Goal: Task Accomplishment & Management: Complete application form

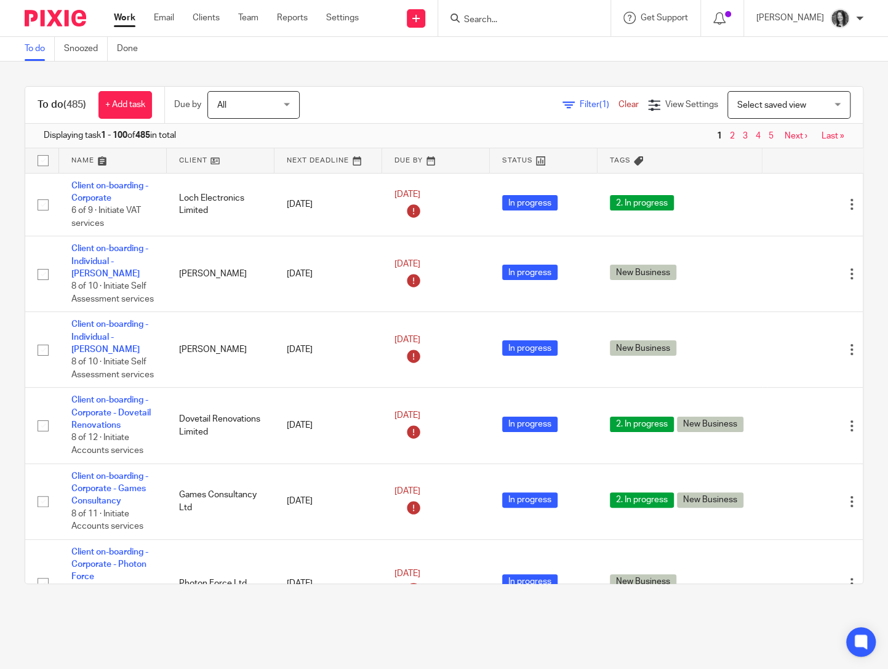
click at [506, 26] on div at bounding box center [524, 18] width 172 height 36
click at [501, 22] on input "Search" at bounding box center [518, 20] width 111 height 11
type input "ebc"
click at [425, 12] on link at bounding box center [416, 18] width 18 height 18
click at [417, 76] on link "Create task" at bounding box center [434, 75] width 76 height 18
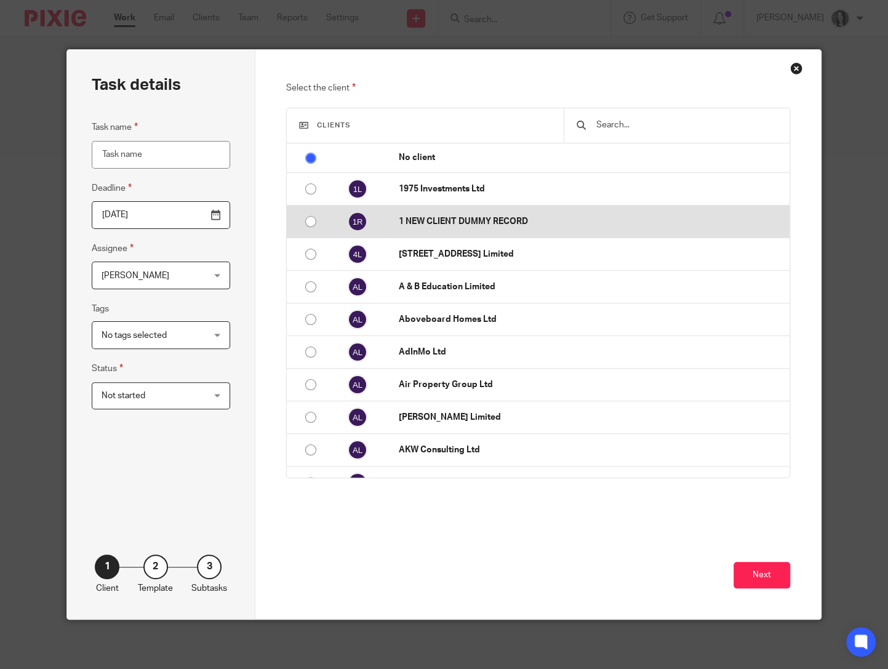
click at [309, 223] on input "radio" at bounding box center [310, 221] width 23 height 23
radio input "false"
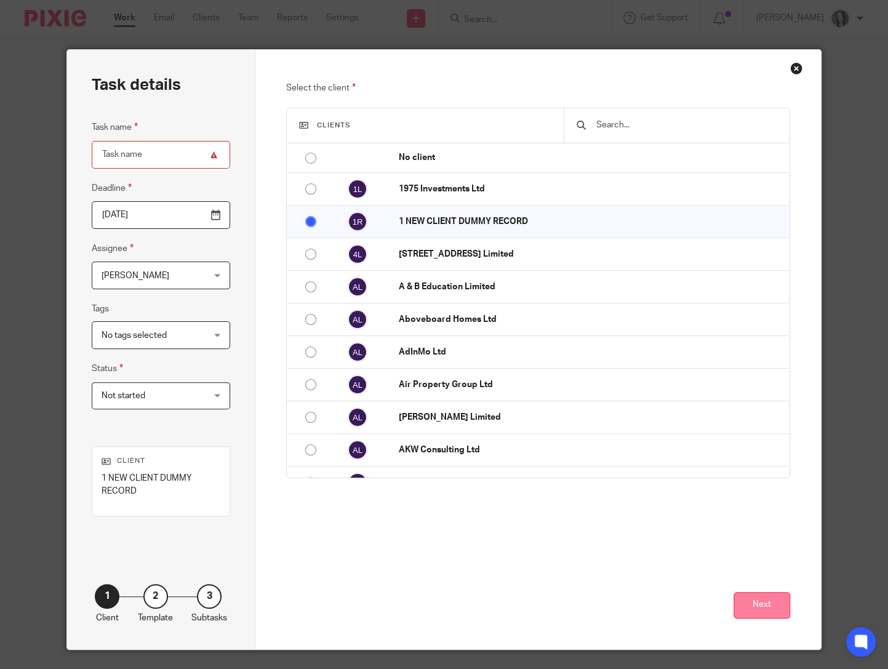
click at [773, 596] on button "Next" at bounding box center [761, 605] width 57 height 26
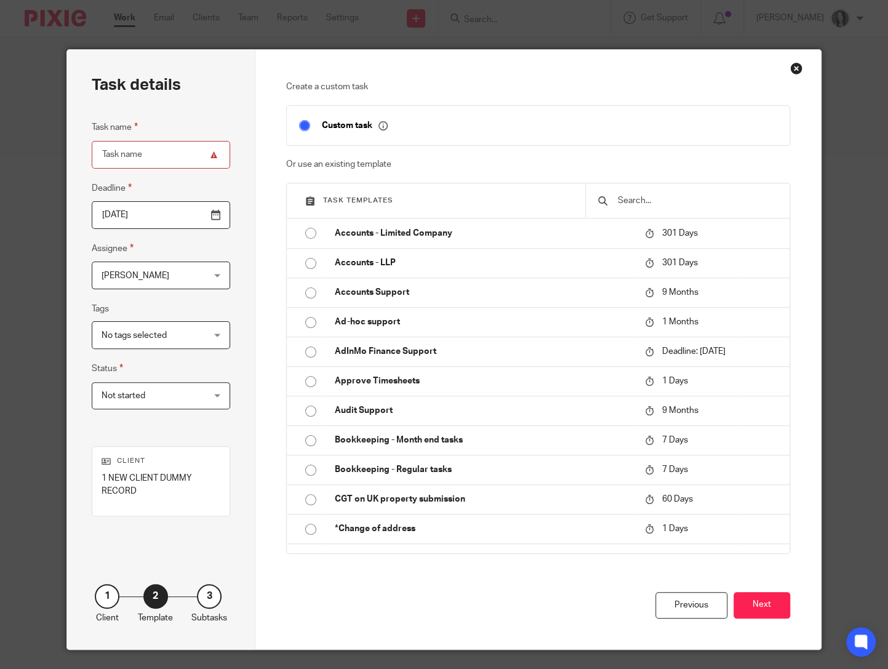
click at [645, 203] on input "text" at bounding box center [696, 201] width 161 height 14
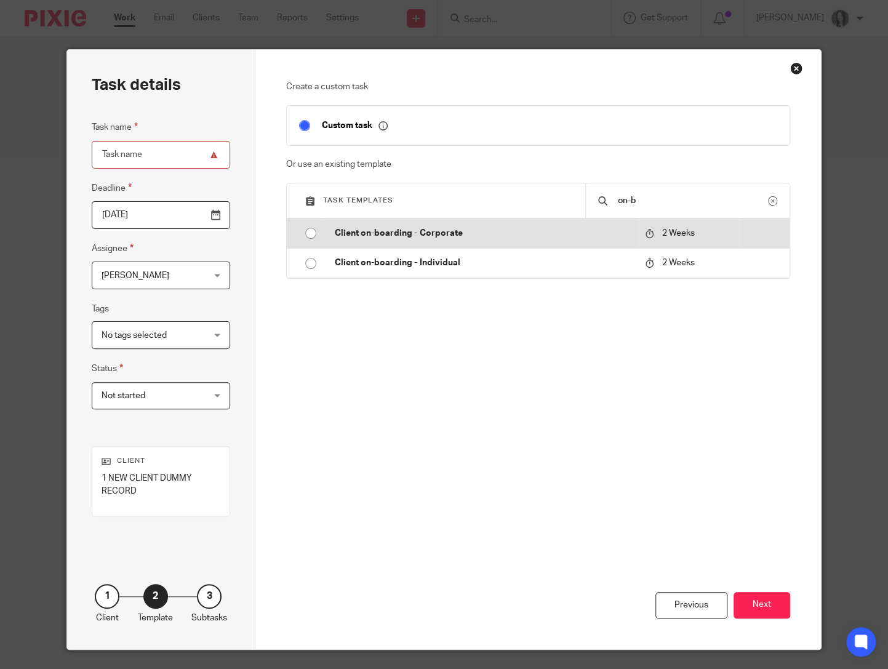
type input "on-b"
click at [307, 231] on input "radio" at bounding box center [310, 232] width 23 height 23
type input "2025-10-28"
type input "Client on-boarding - Corporate"
checkbox input "false"
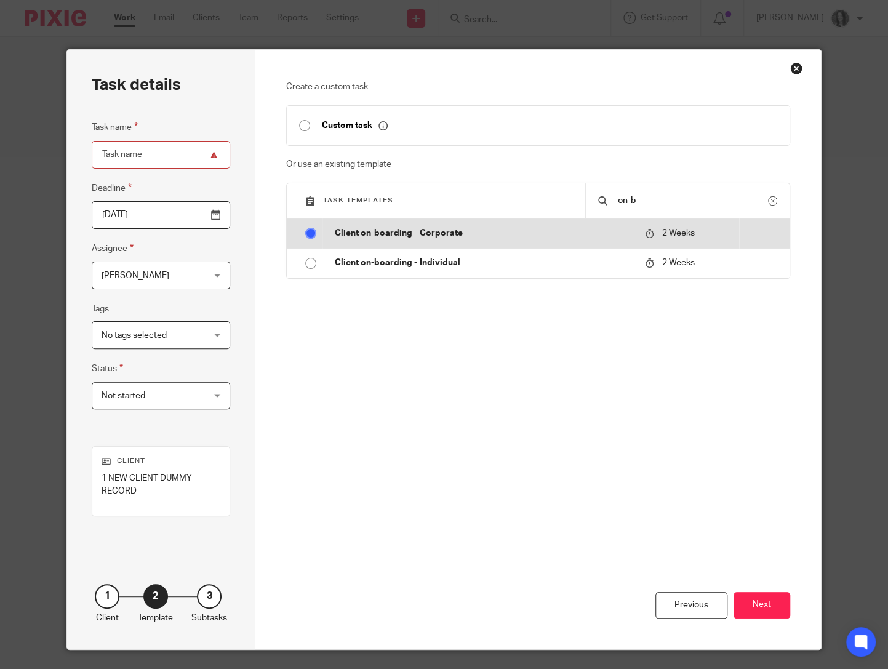
radio input "false"
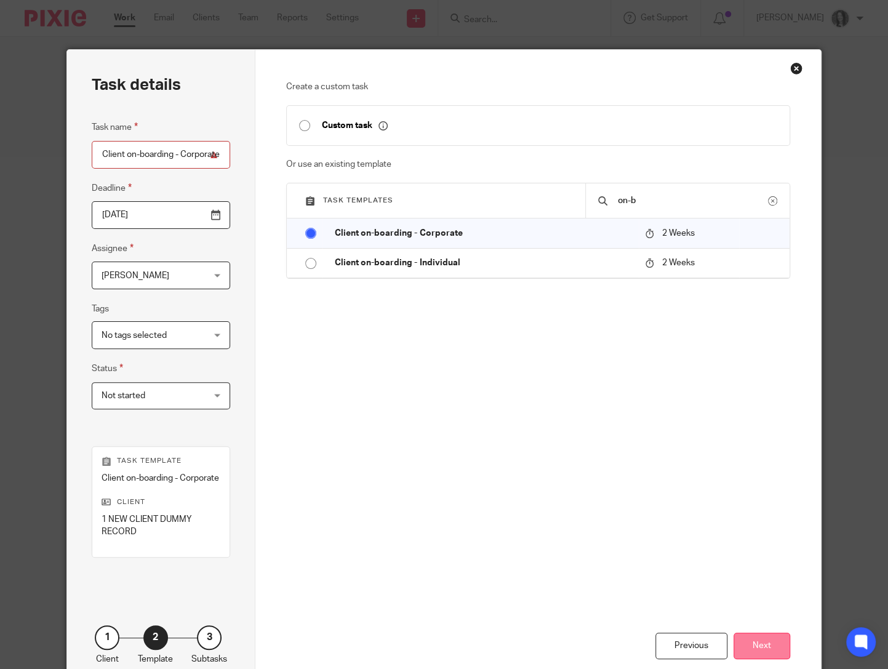
click at [773, 650] on button "Next" at bounding box center [761, 645] width 57 height 26
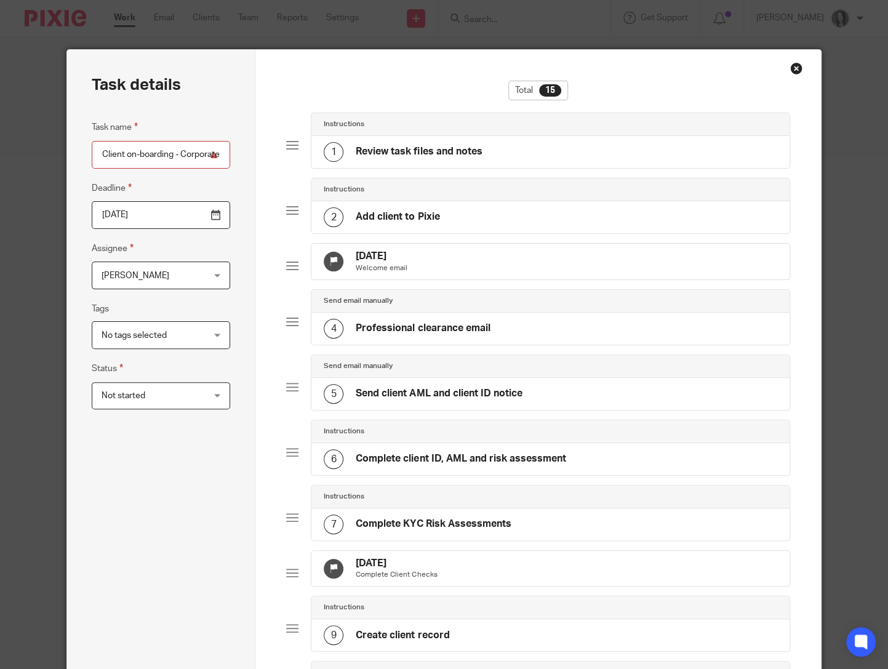
click at [167, 155] on input "Client on-boarding - Corporate" at bounding box center [161, 155] width 138 height 28
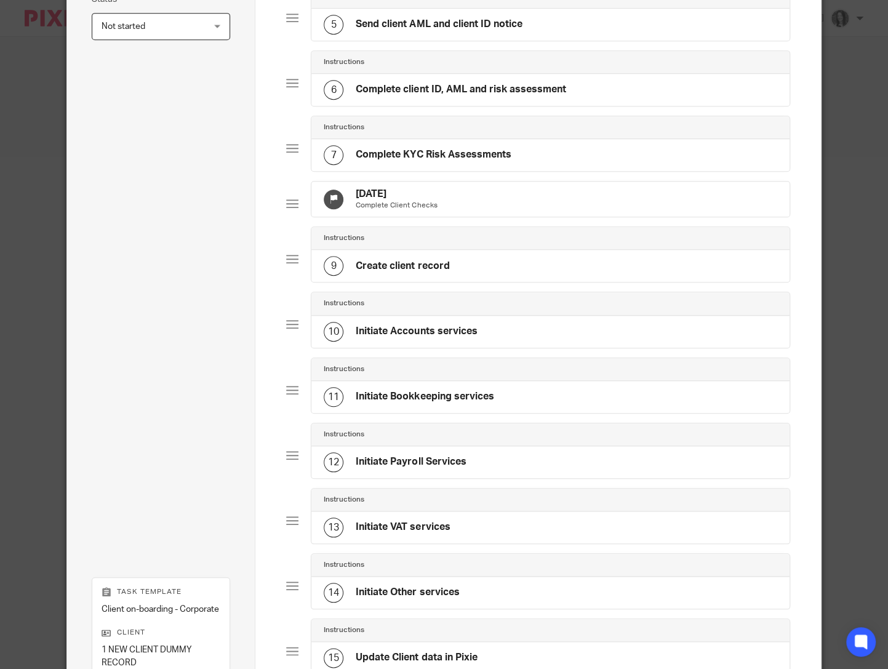
scroll to position [581, 0]
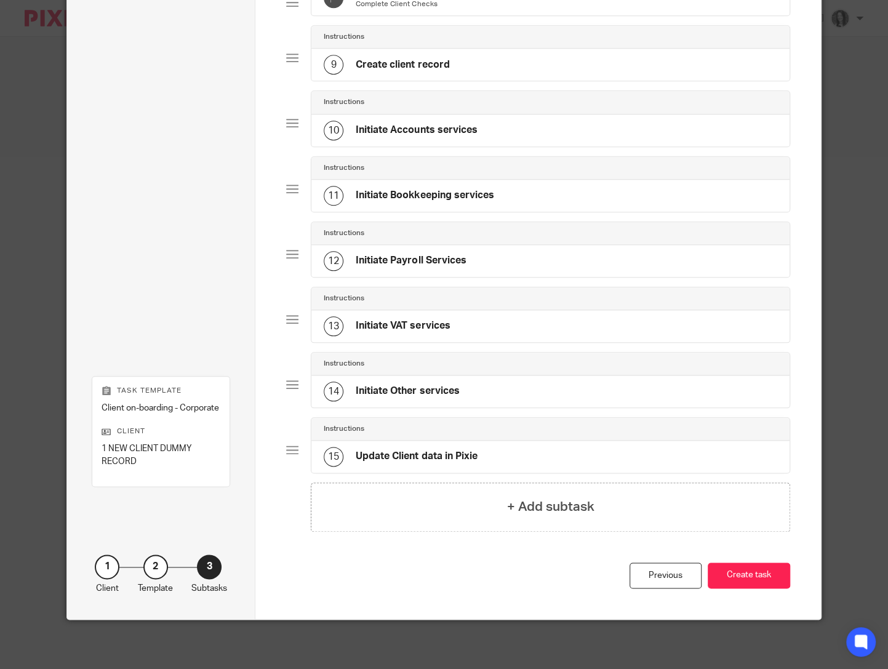
type input "Client on-boarding - Corporate - EBC Holdings"
click at [492, 301] on div "Instructions" at bounding box center [550, 298] width 453 height 10
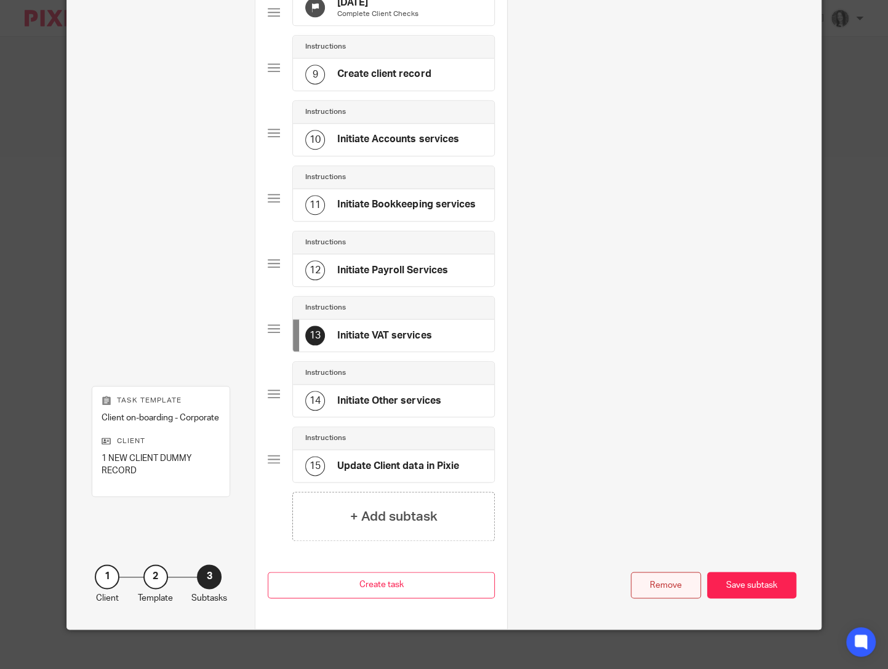
click at [679, 591] on div "Remove" at bounding box center [666, 585] width 70 height 26
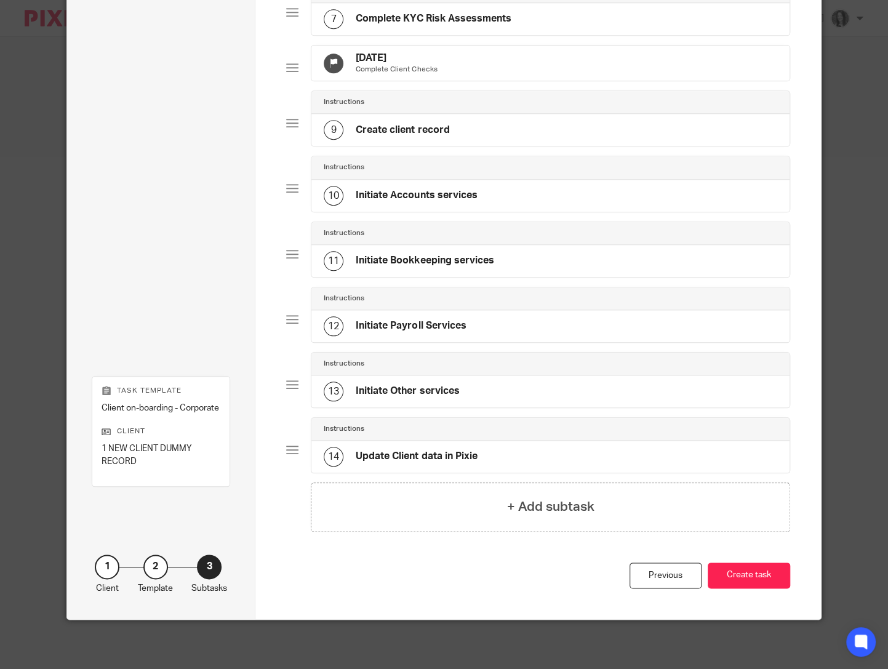
click at [494, 367] on div "Instructions" at bounding box center [550, 364] width 453 height 10
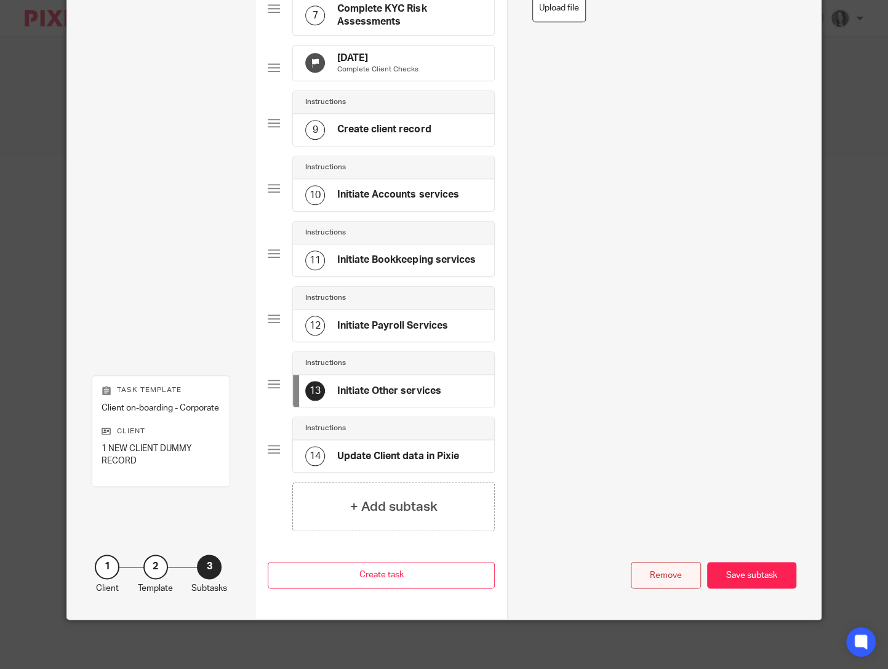
click at [677, 570] on div "Remove" at bounding box center [666, 575] width 70 height 26
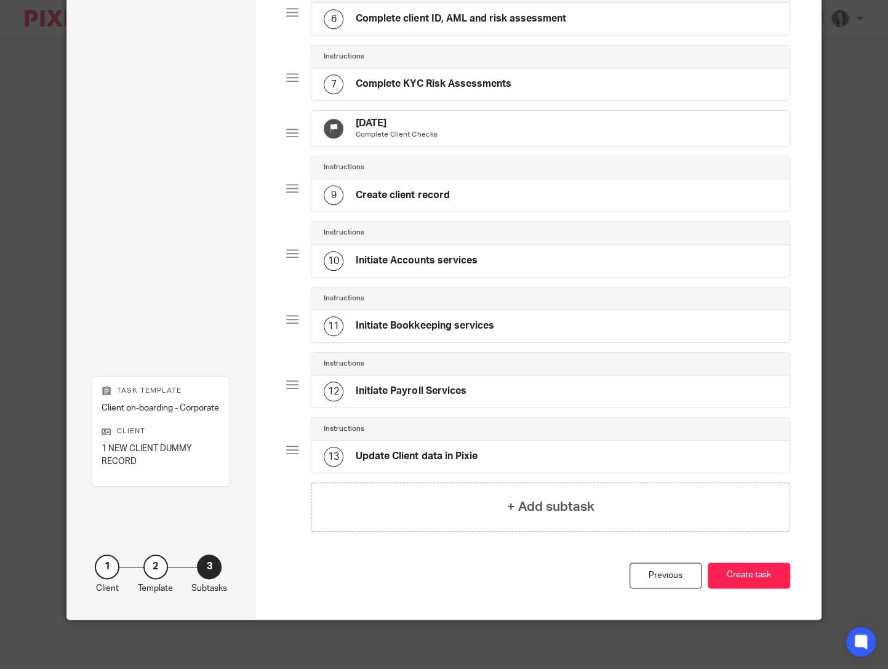
click at [460, 365] on div "Instructions" at bounding box center [550, 364] width 453 height 10
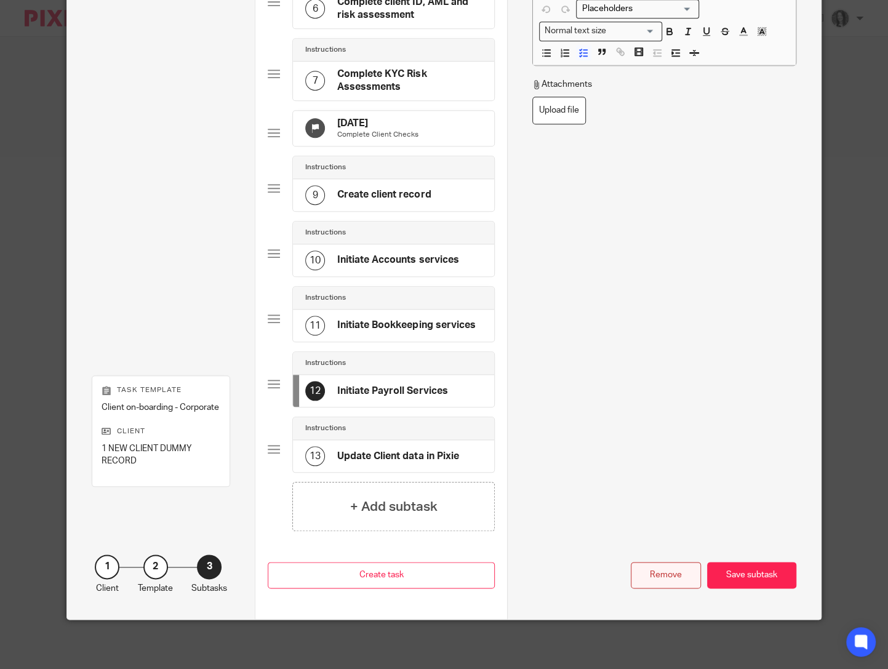
click at [666, 576] on div "Remove" at bounding box center [666, 575] width 70 height 26
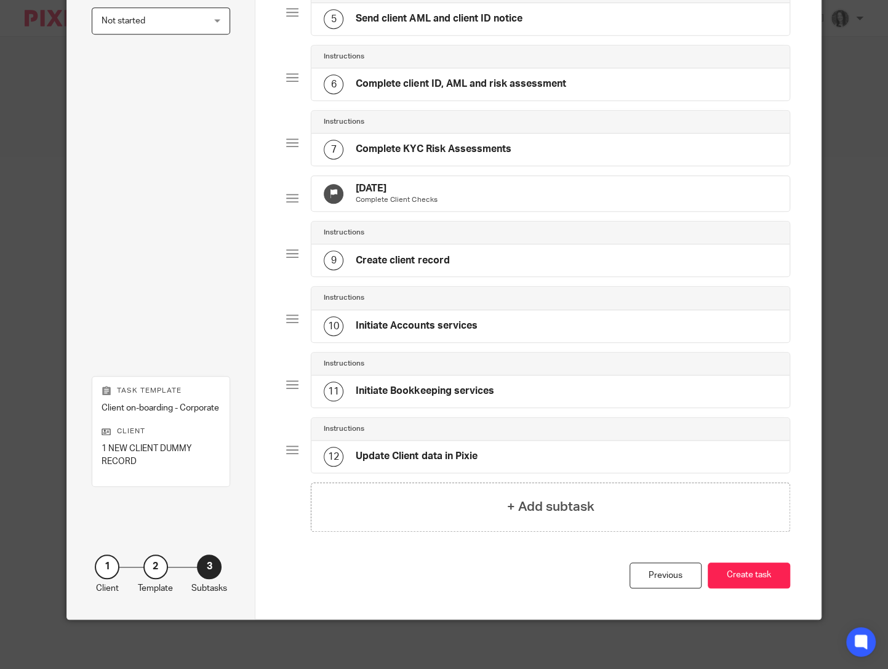
click at [492, 369] on div "Instructions" at bounding box center [549, 364] width 477 height 23
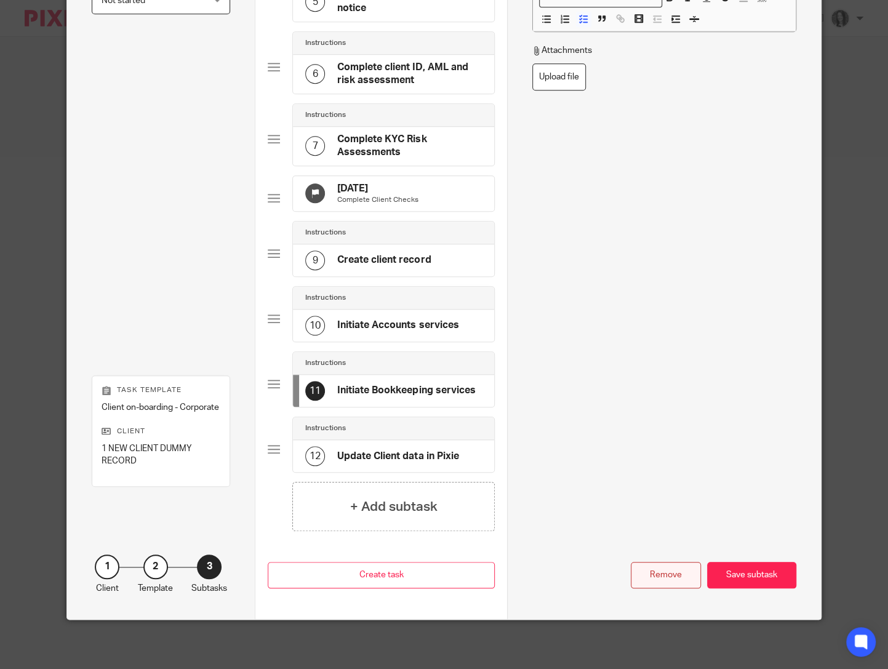
click at [656, 570] on div "Remove" at bounding box center [666, 575] width 70 height 26
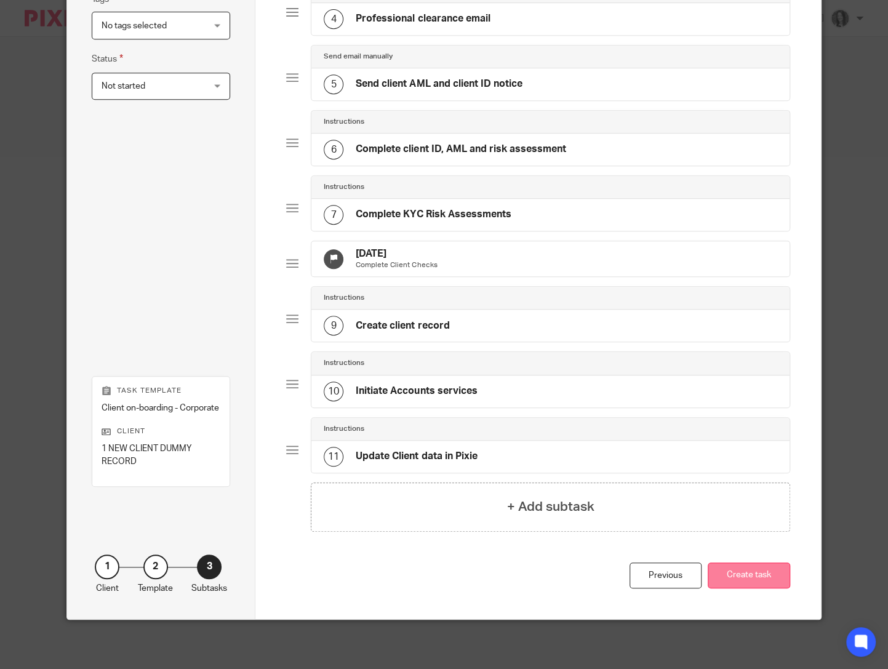
click at [740, 577] on button "Create task" at bounding box center [749, 575] width 82 height 26
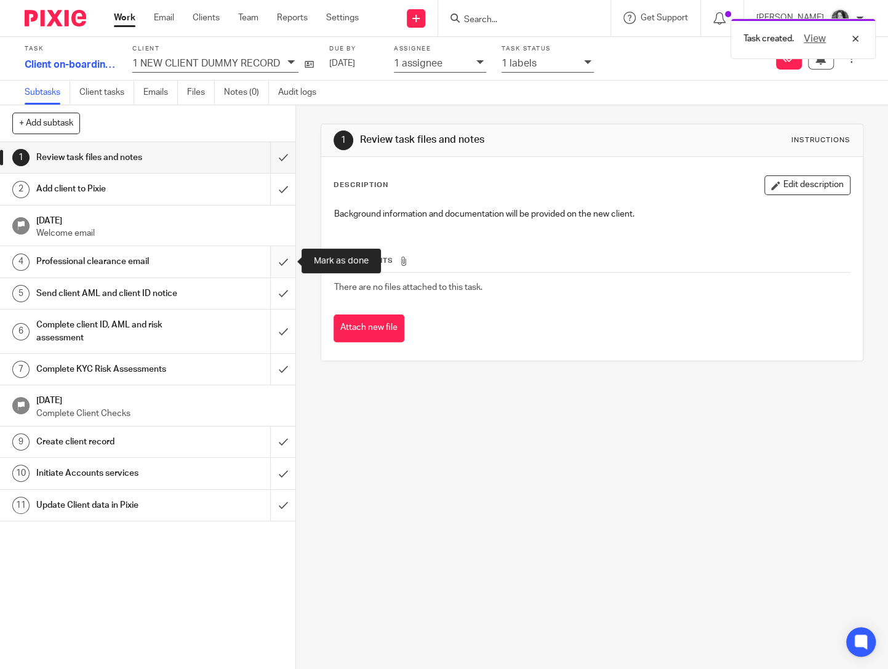
click at [286, 257] on input "submit" at bounding box center [147, 261] width 295 height 31
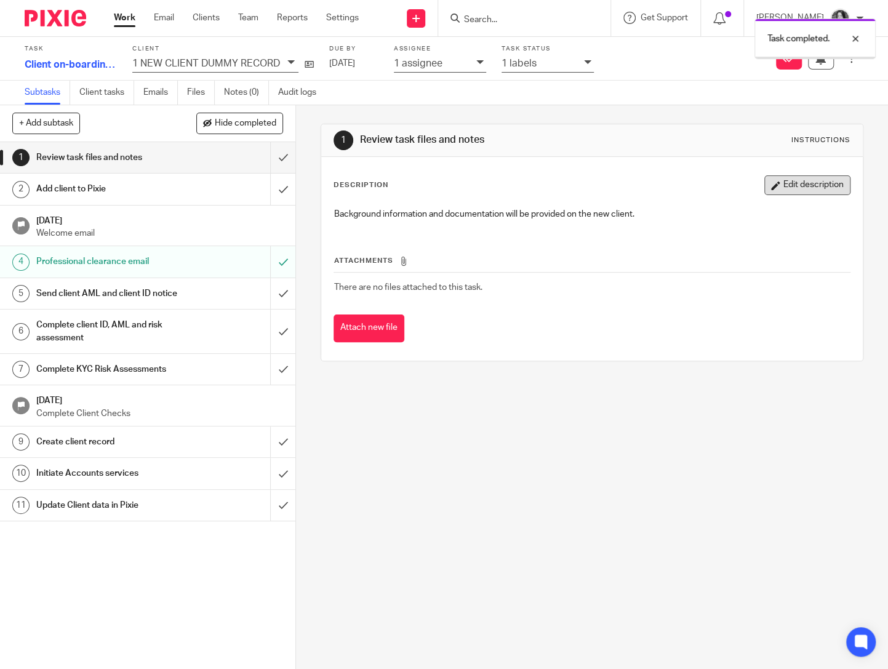
click at [794, 182] on button "Edit description" at bounding box center [807, 185] width 86 height 20
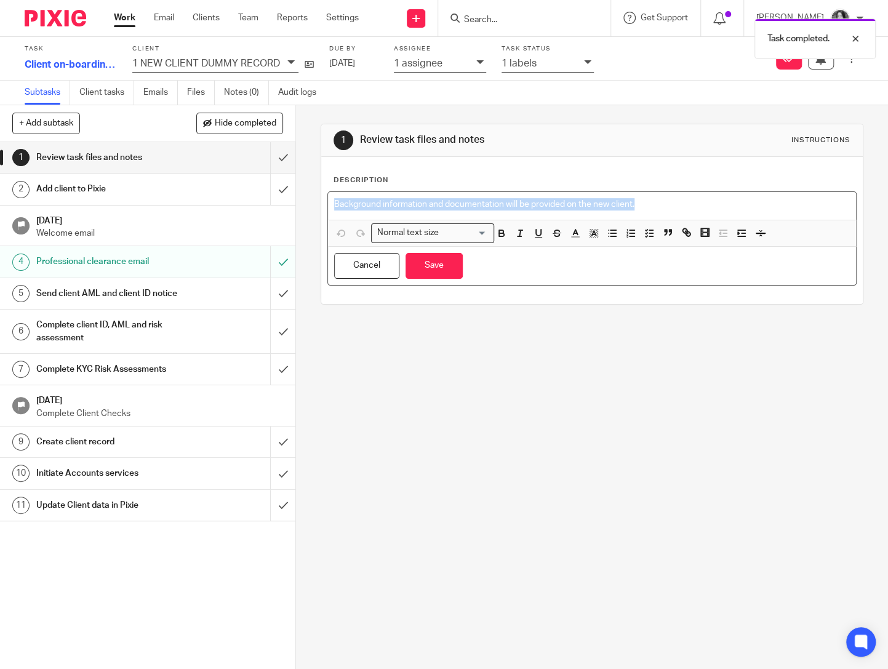
drag, startPoint x: 652, startPoint y: 205, endPoint x: 188, endPoint y: 201, distance: 463.9
click at [188, 201] on div "+ Add subtask Hide completed Cancel + Add 1 Review task files and notes 2 Add c…" at bounding box center [444, 387] width 888 height 564
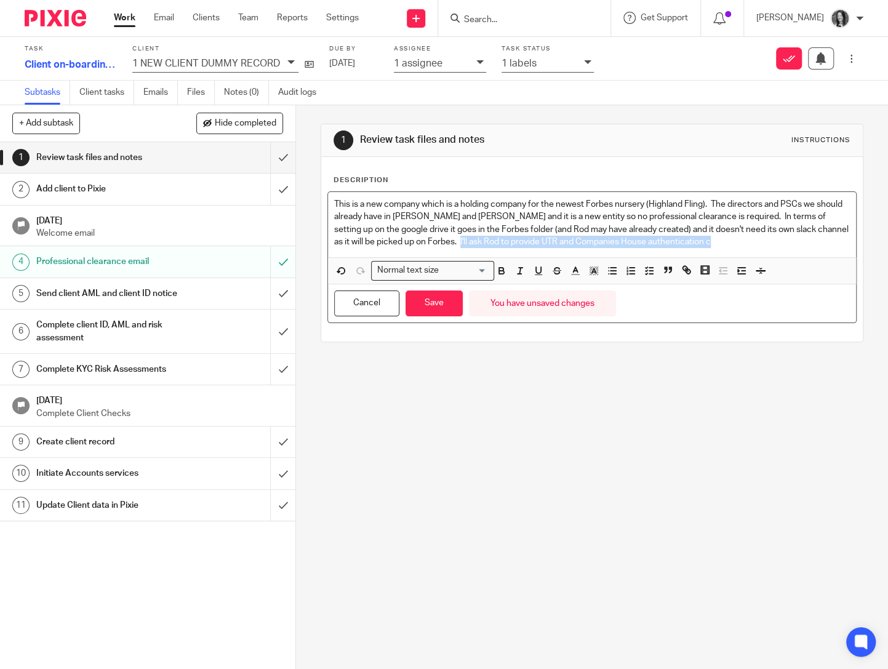
drag, startPoint x: 430, startPoint y: 242, endPoint x: 695, endPoint y: 250, distance: 264.7
click at [695, 250] on div "This is a new company which is a holding company for the newest Forbes nursery …" at bounding box center [592, 224] width 528 height 65
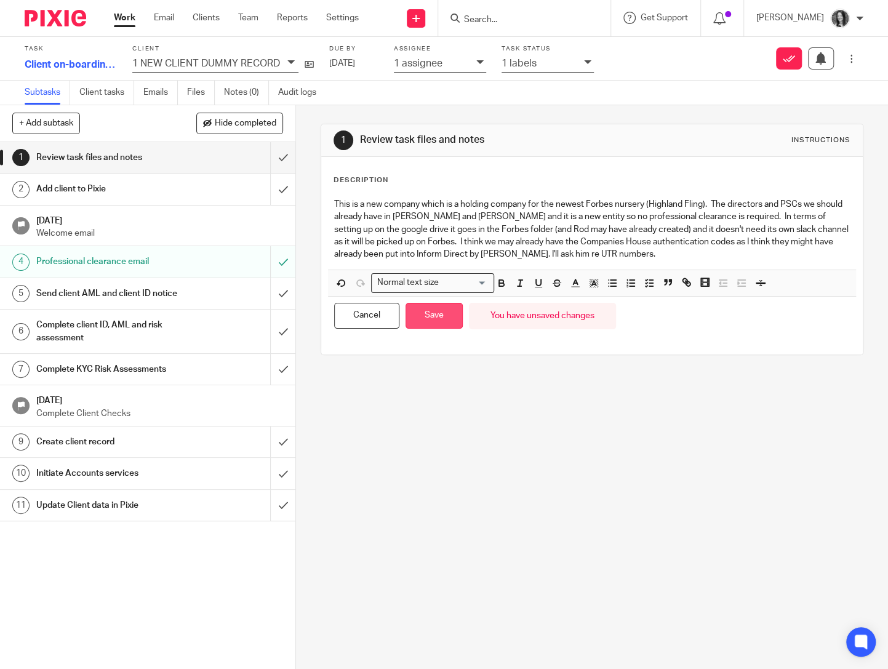
click at [439, 318] on button "Save" at bounding box center [433, 316] width 57 height 26
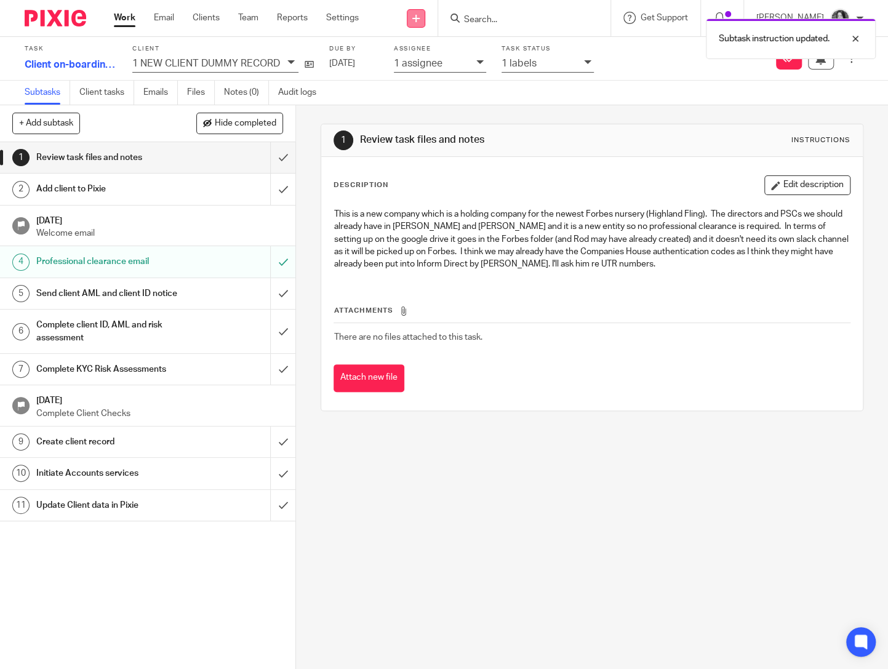
click at [420, 19] on icon at bounding box center [415, 18] width 7 height 7
click at [429, 75] on link "Create task" at bounding box center [434, 75] width 76 height 18
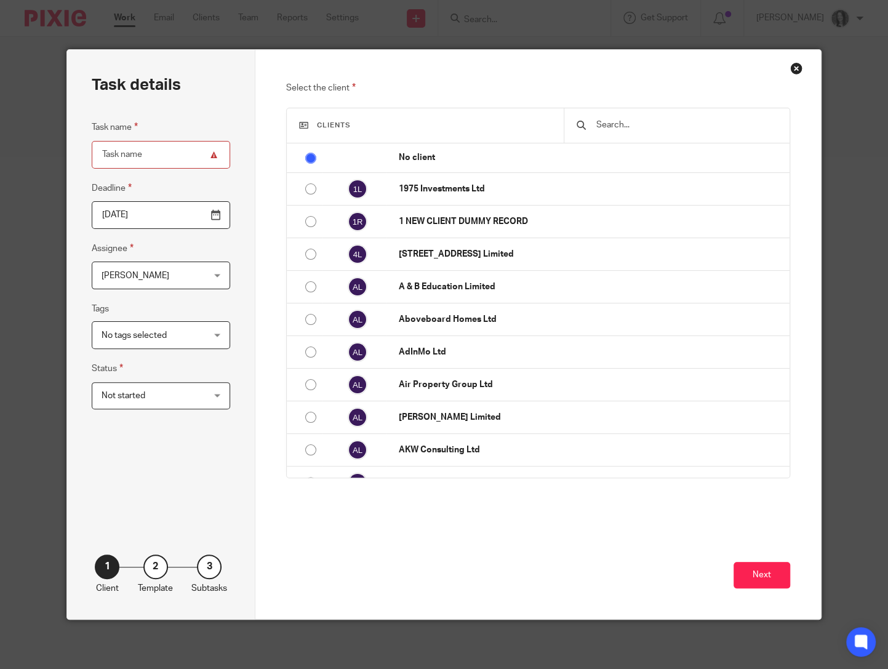
click at [792, 68] on div "Close this dialog window" at bounding box center [796, 68] width 12 height 12
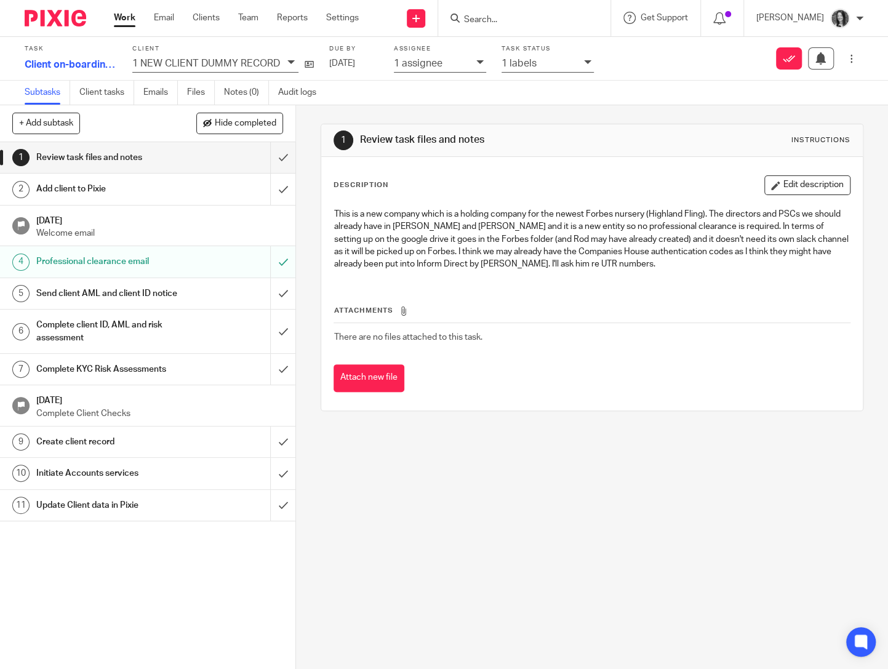
click at [429, 62] on p "1 assignee" at bounding box center [418, 63] width 49 height 11
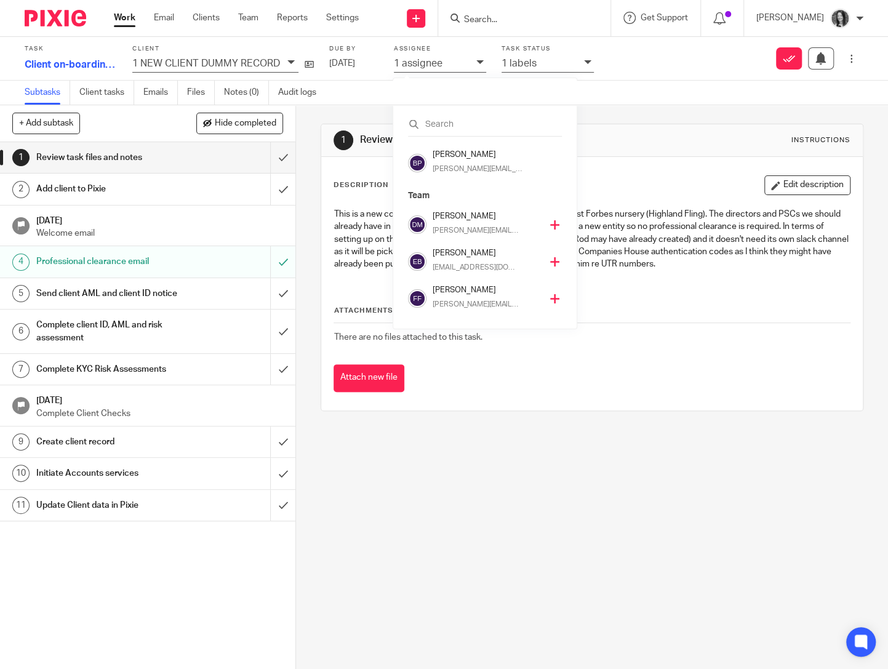
click at [444, 253] on h4 "[PERSON_NAME]" at bounding box center [487, 253] width 108 height 12
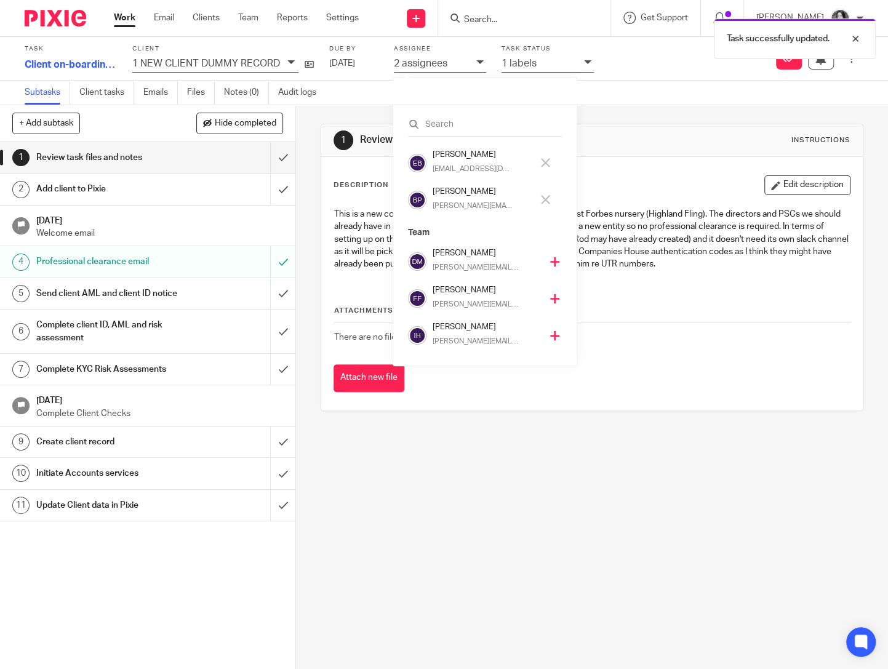
click at [464, 199] on div "Brodie Petrie brodie@sense-ca.co.uk" at bounding box center [486, 200] width 106 height 29
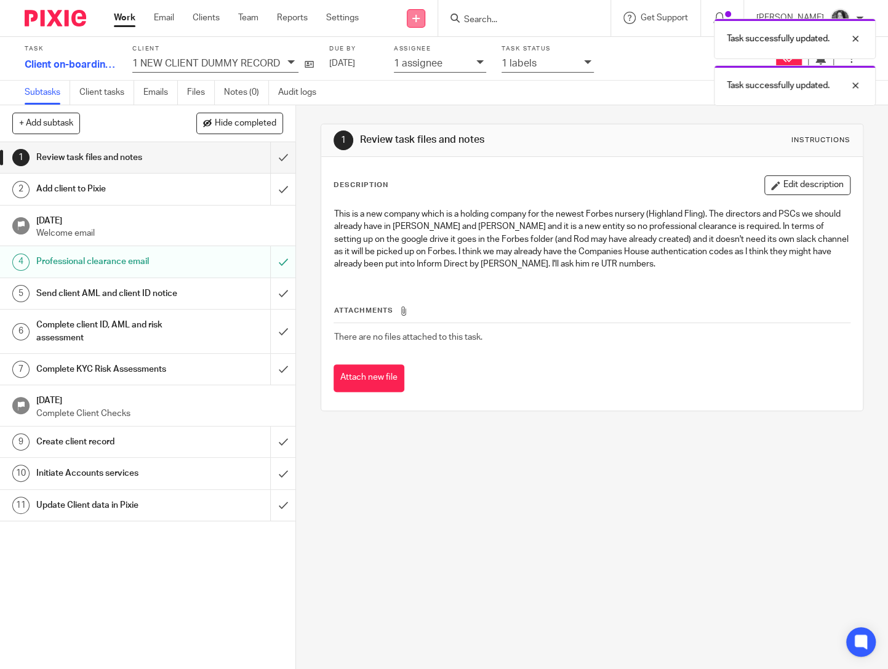
click at [420, 17] on icon at bounding box center [415, 18] width 7 height 7
click at [432, 73] on link "Create task" at bounding box center [434, 75] width 76 height 18
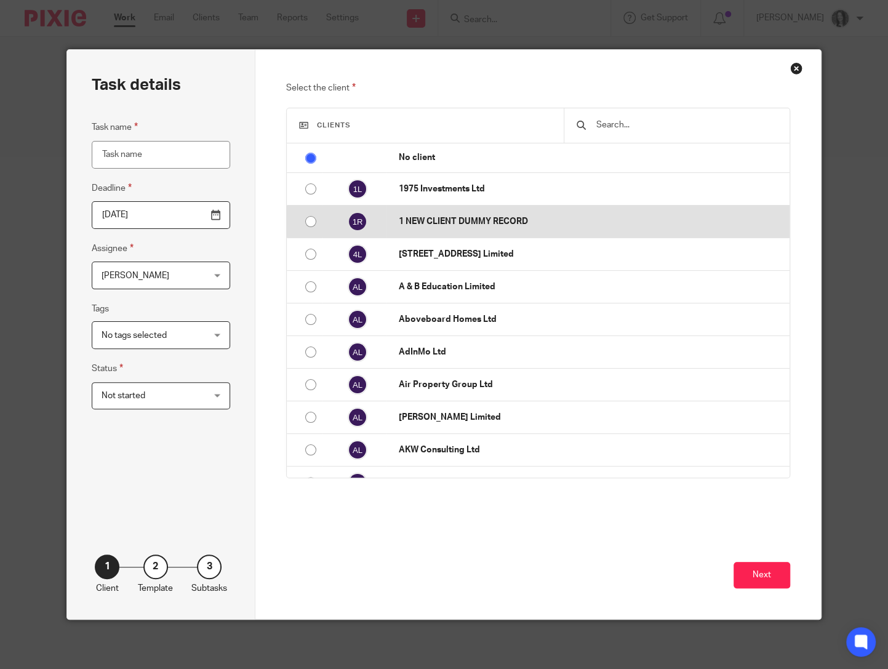
click at [312, 223] on input "radio" at bounding box center [310, 221] width 23 height 23
radio input "false"
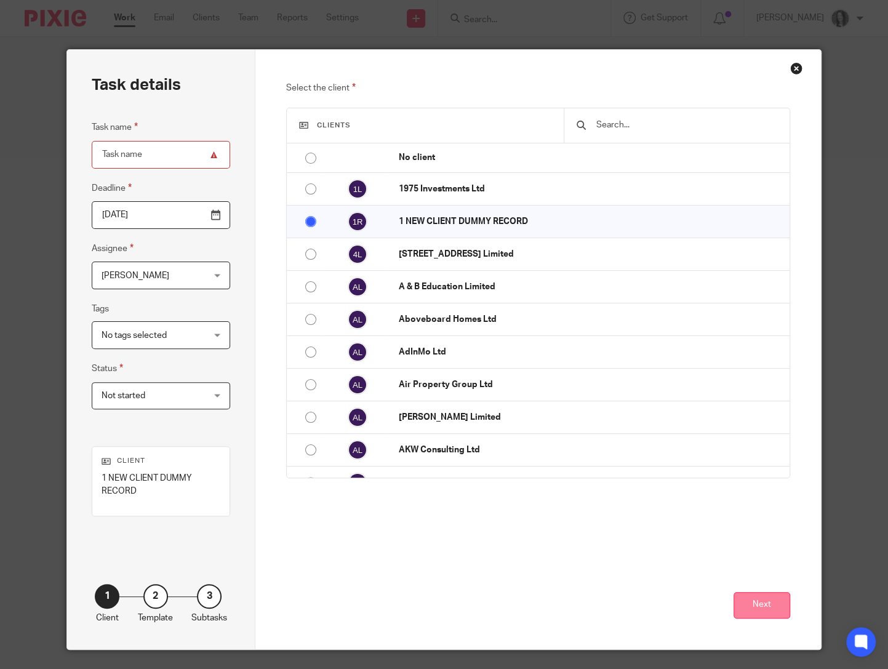
click at [772, 604] on button "Next" at bounding box center [761, 605] width 57 height 26
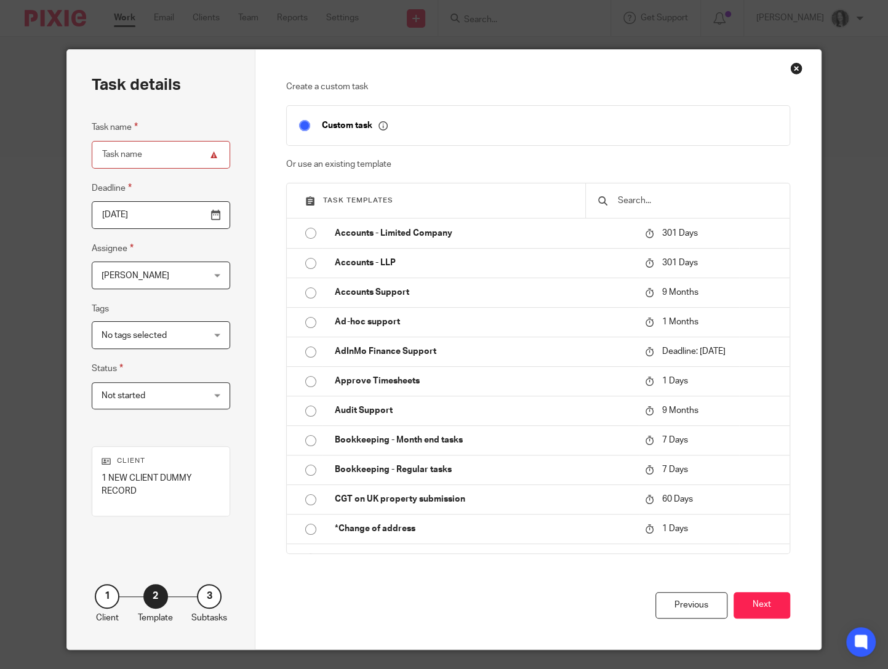
click at [635, 197] on input "text" at bounding box center [696, 201] width 161 height 14
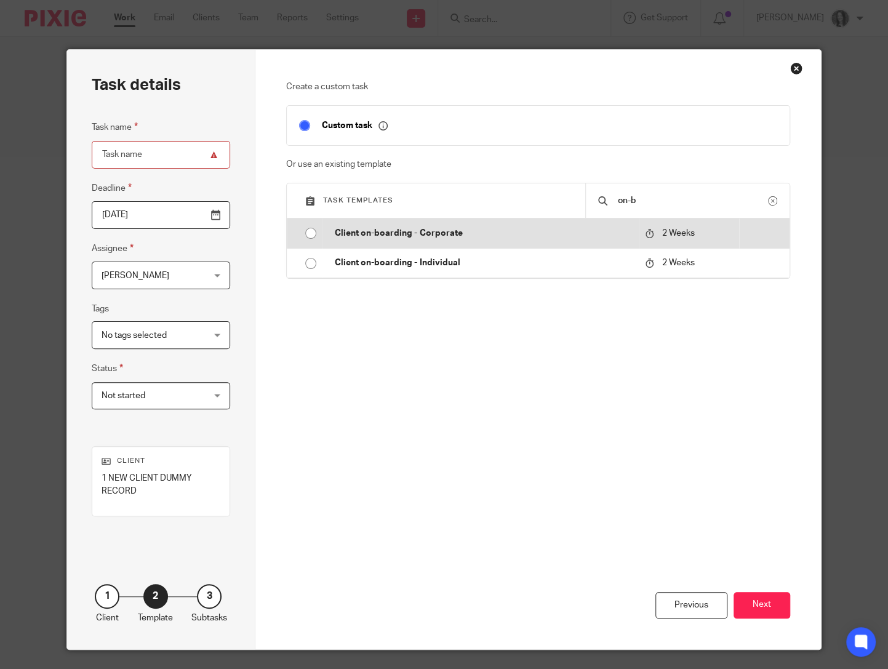
type input "on-b"
click at [305, 232] on input "radio" at bounding box center [310, 232] width 23 height 23
type input "2025-10-28"
type input "Client on-boarding - Corporate"
checkbox input "false"
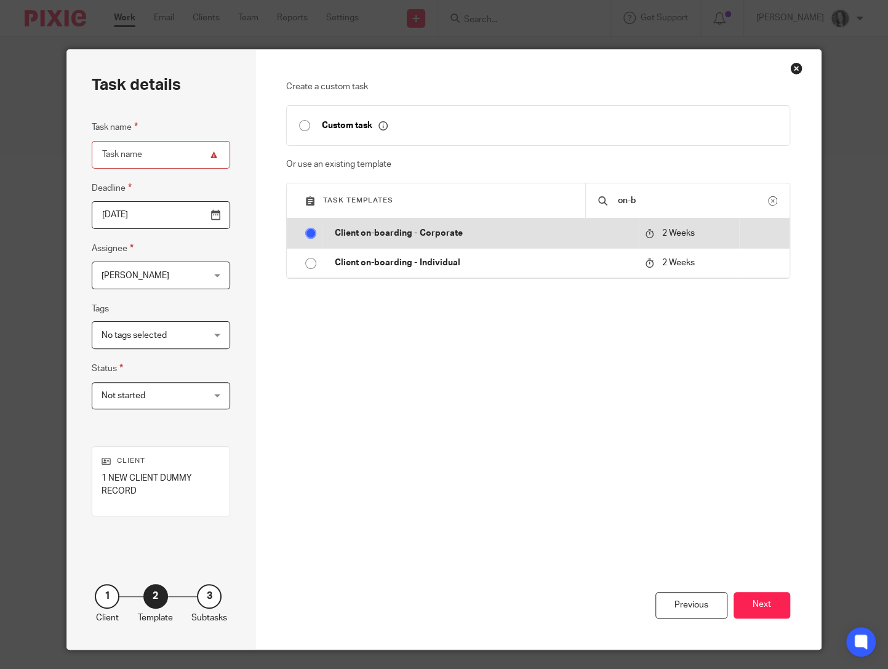
radio input "false"
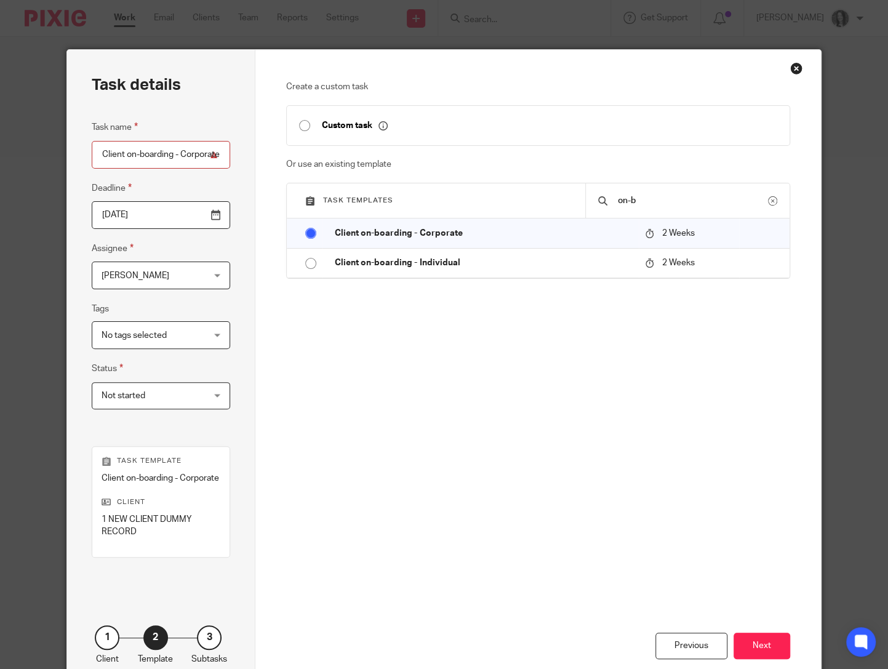
drag, startPoint x: 763, startPoint y: 639, endPoint x: 397, endPoint y: 372, distance: 452.2
click at [397, 372] on div "Create a custom task Custom task Or use an existing template Task templates on-…" at bounding box center [537, 370] width 565 height 640
click at [200, 157] on input "Client on-boarding - Corporate" at bounding box center [161, 155] width 138 height 28
type input "Client on-boarding - Corporate - EBC Pty"
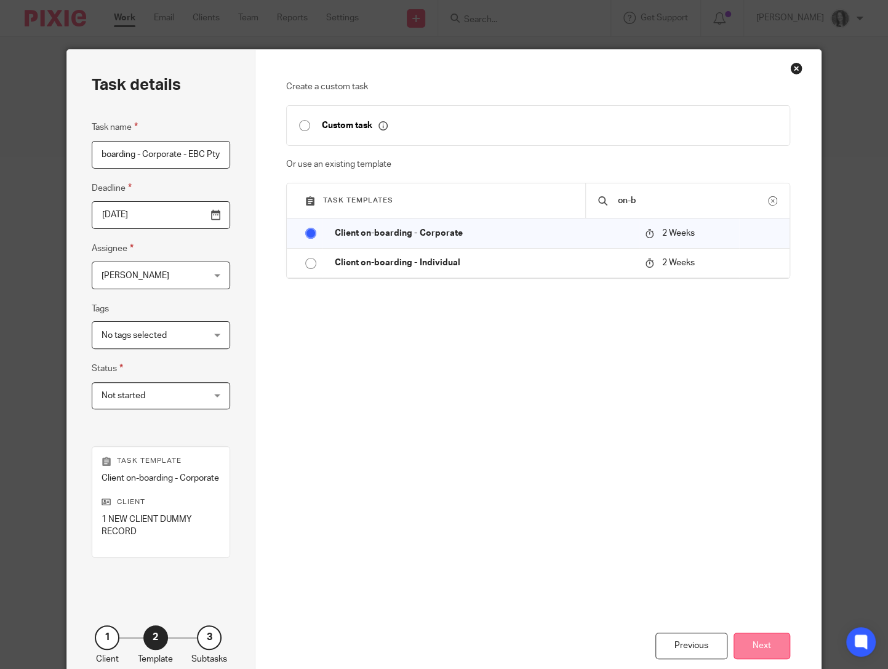
scroll to position [0, 0]
click at [755, 640] on button "Next" at bounding box center [761, 645] width 57 height 26
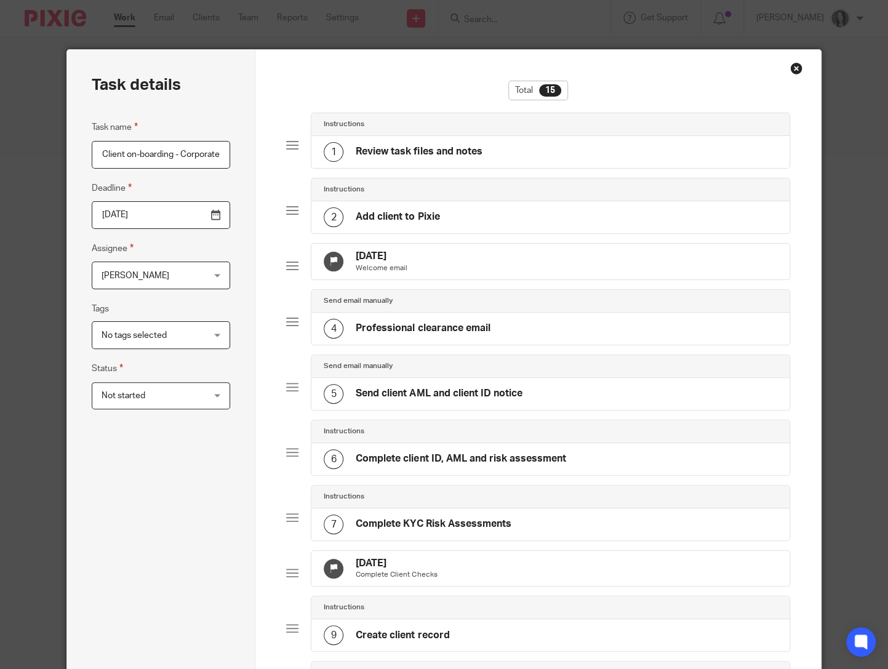
scroll to position [581, 0]
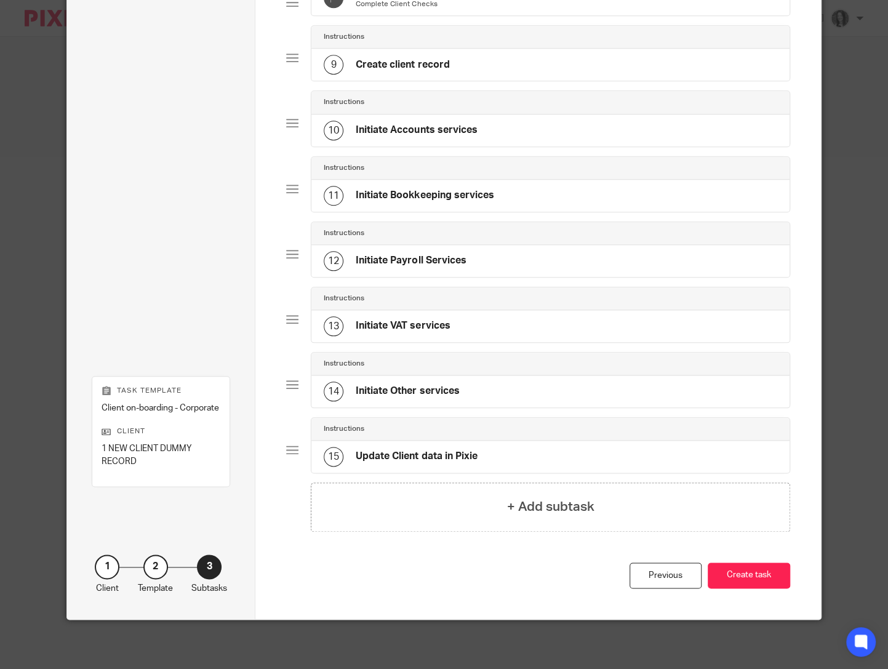
click at [518, 297] on div "Instructions" at bounding box center [550, 298] width 453 height 10
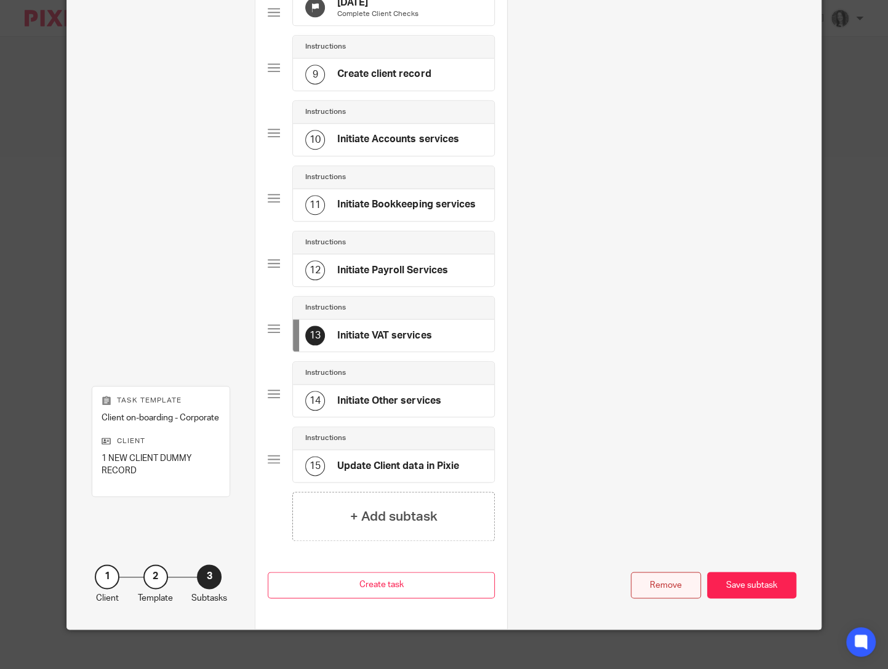
click at [672, 596] on div "Remove" at bounding box center [666, 585] width 70 height 26
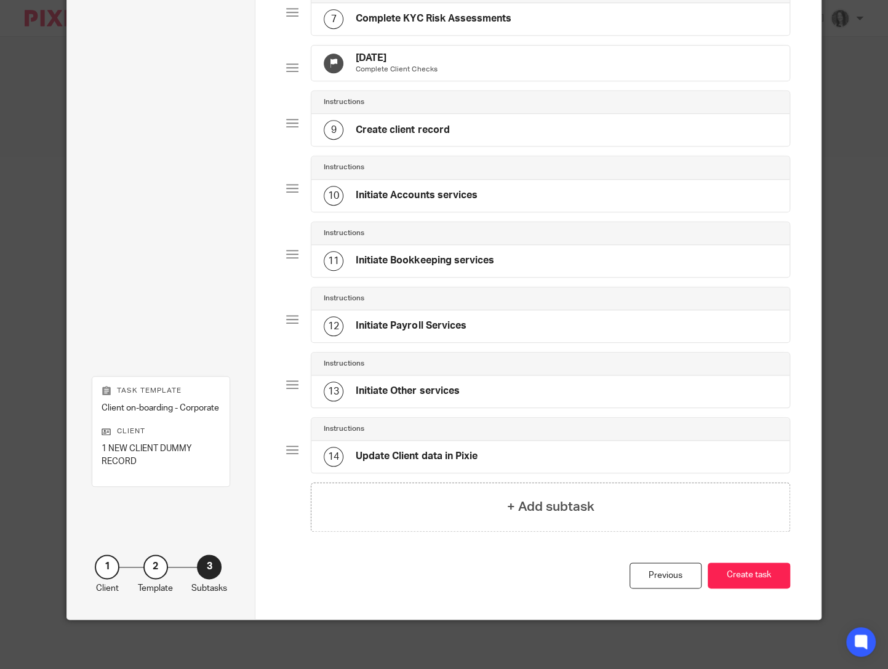
click at [498, 297] on div "Instructions" at bounding box center [550, 298] width 453 height 10
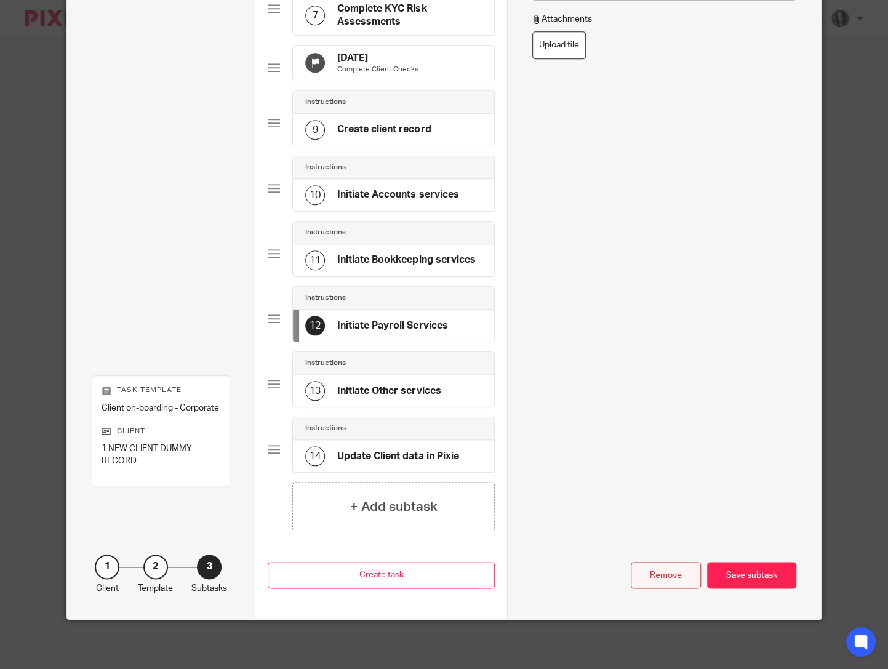
click at [664, 568] on div "Remove" at bounding box center [666, 575] width 70 height 26
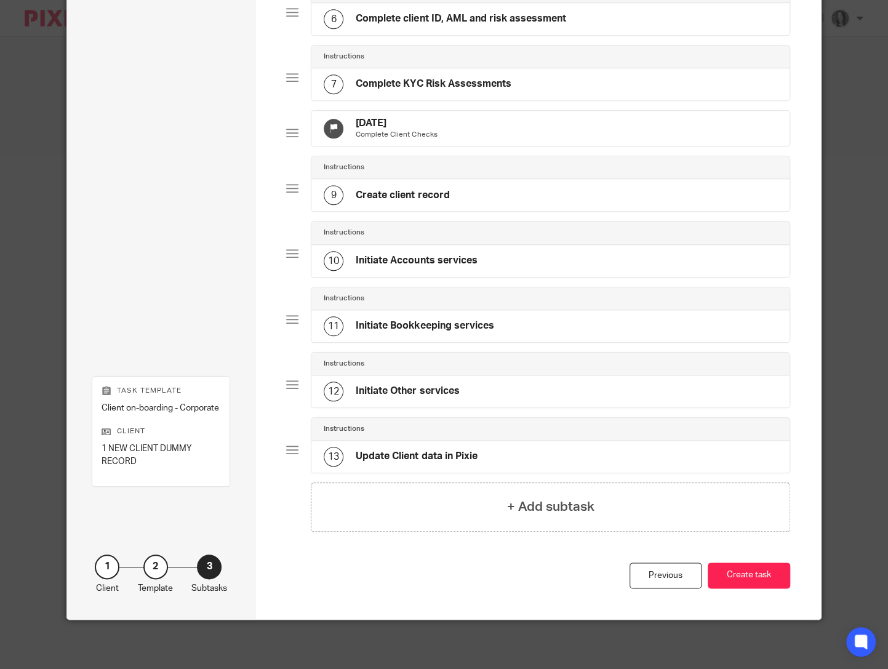
click at [479, 372] on div "Instructions" at bounding box center [549, 364] width 477 height 23
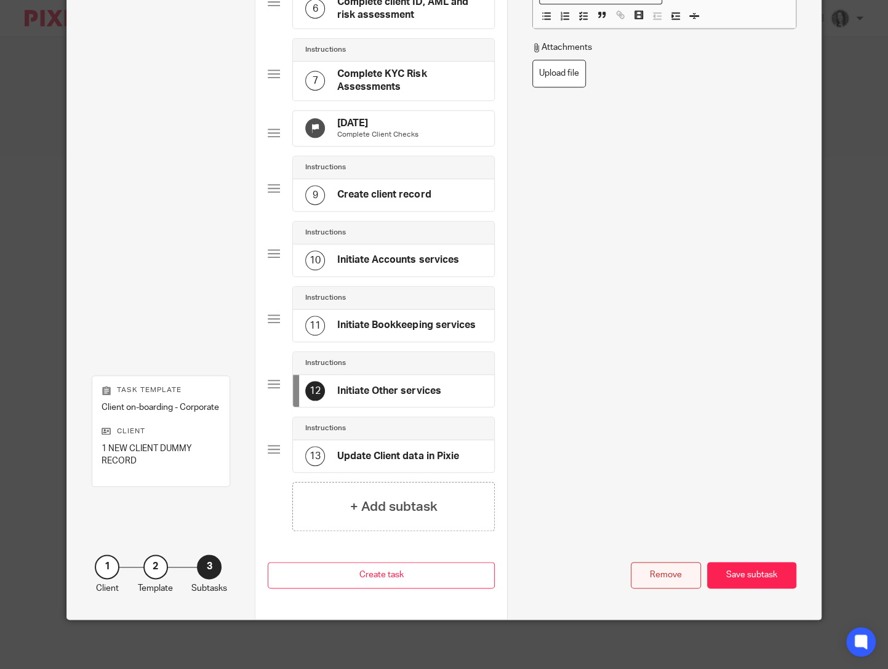
click at [669, 574] on div "Remove" at bounding box center [666, 575] width 70 height 26
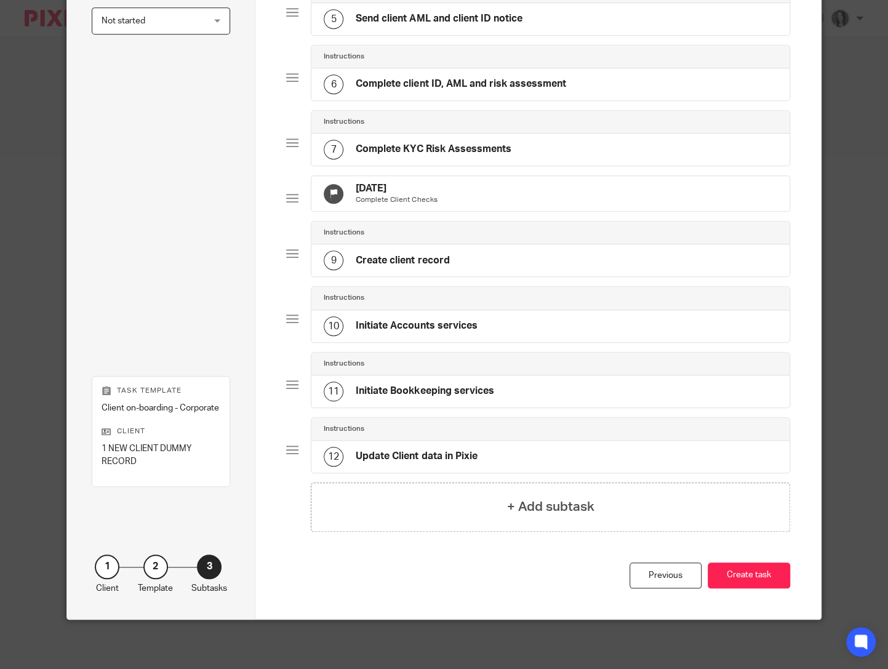
click at [489, 365] on div "Instructions" at bounding box center [550, 364] width 453 height 10
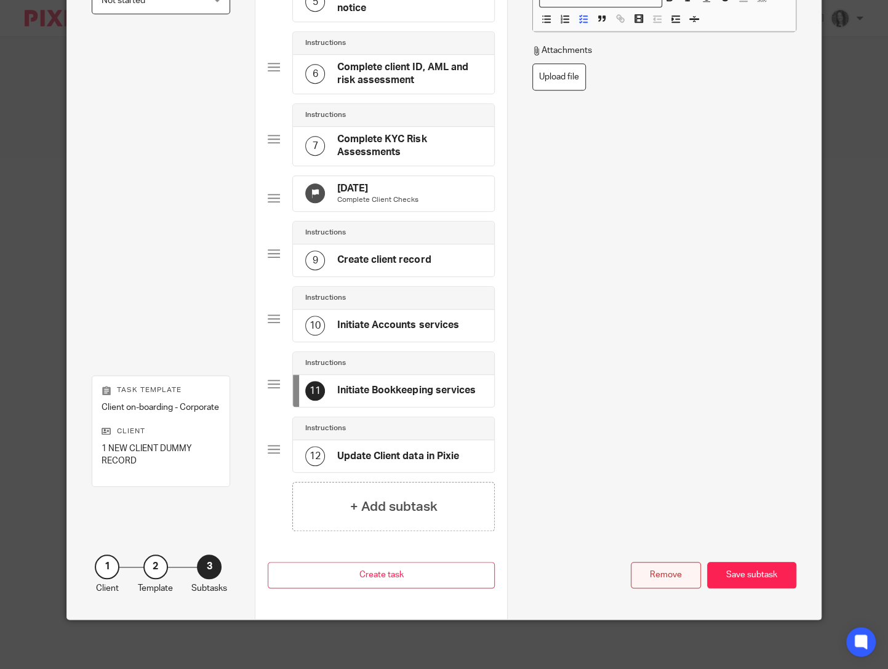
click at [677, 576] on div "Remove" at bounding box center [666, 575] width 70 height 26
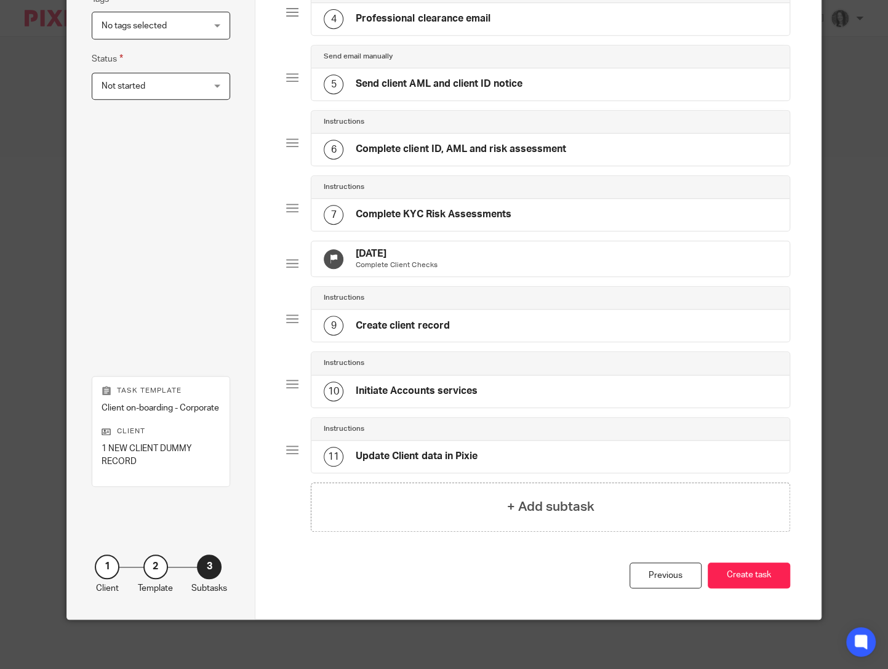
scroll to position [322, 0]
click at [720, 571] on button "Create task" at bounding box center [749, 575] width 82 height 26
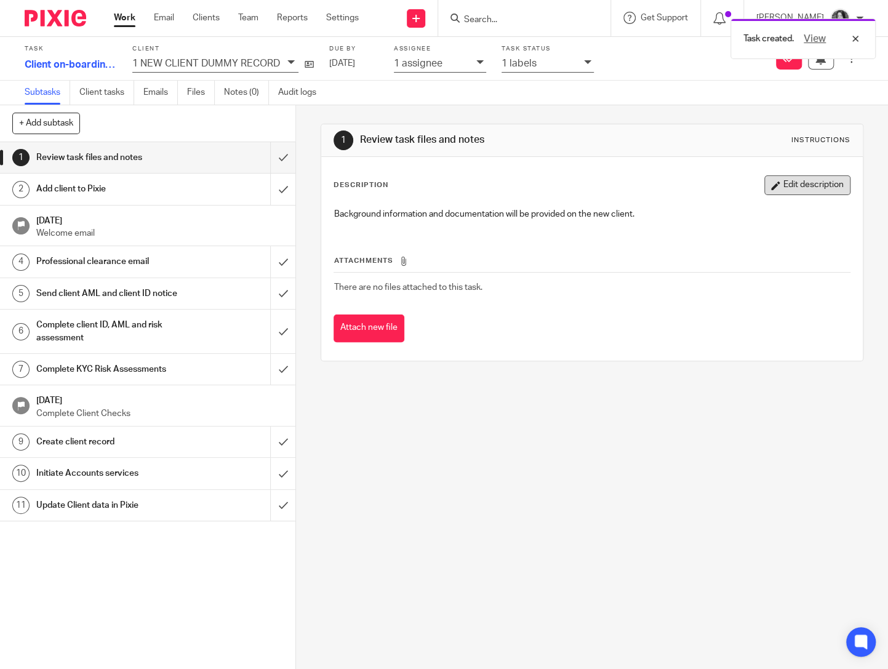
click at [799, 177] on button "Edit description" at bounding box center [807, 185] width 86 height 20
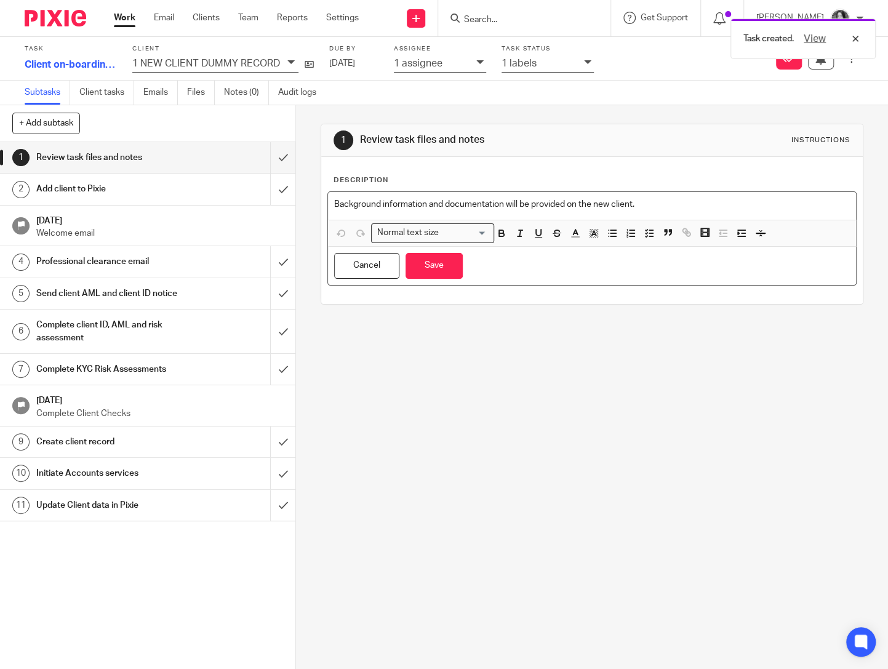
drag, startPoint x: 688, startPoint y: 197, endPoint x: 340, endPoint y: 158, distance: 350.4
click at [340, 158] on div "Description Background information and documentation will be provided on the ne…" at bounding box center [591, 230] width 541 height 147
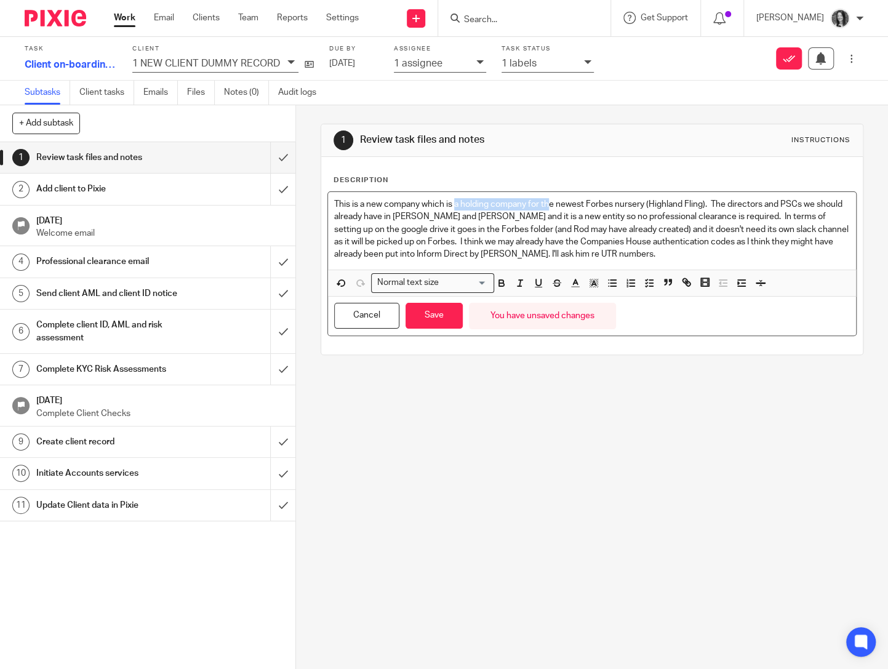
drag, startPoint x: 456, startPoint y: 203, endPoint x: 549, endPoint y: 205, distance: 93.5
click at [549, 205] on p "This is a new company which is a holding company for the newest Forbes nursery …" at bounding box center [592, 229] width 516 height 62
click at [469, 201] on p "This is a new company which is is teh entity holding the property for the newes…" at bounding box center [592, 229] width 516 height 62
click at [469, 204] on p "This is a new company which is is tbh entity holding the property for the newes…" at bounding box center [592, 229] width 516 height 62
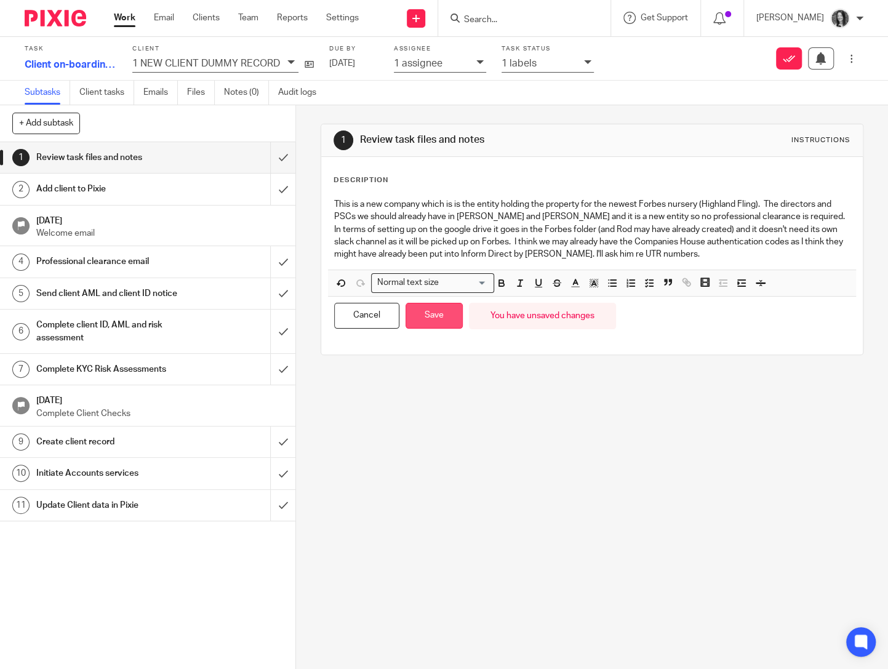
click at [439, 308] on button "Save" at bounding box center [433, 316] width 57 height 26
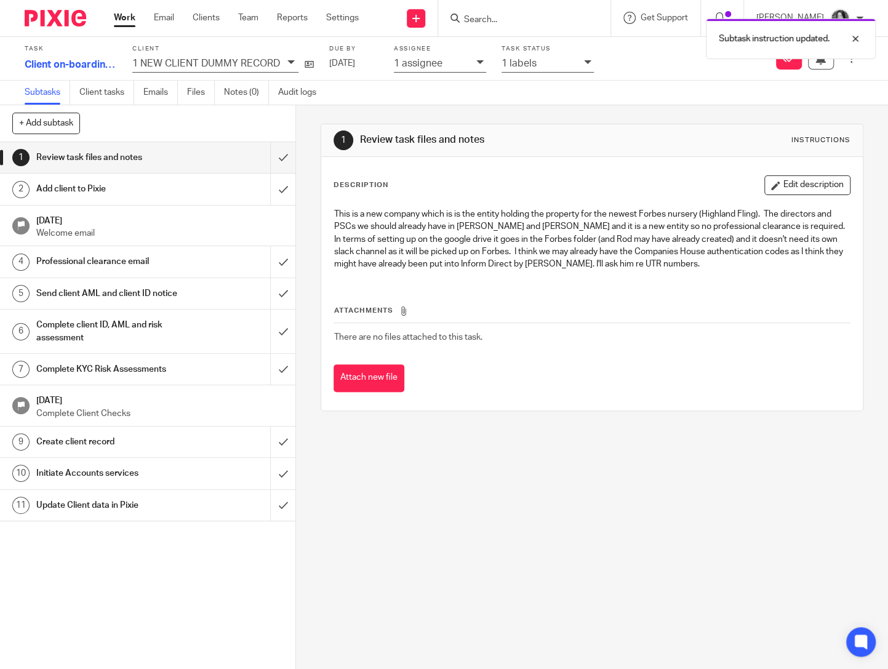
click at [439, 66] on p "1 assignee" at bounding box center [418, 63] width 49 height 11
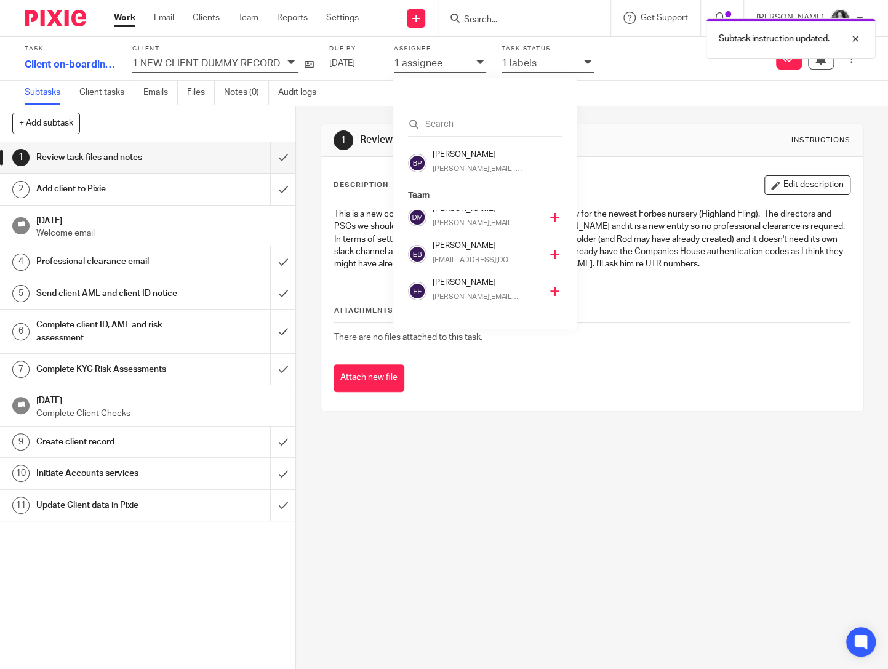
scroll to position [5, 0]
click at [440, 257] on p "[EMAIL_ADDRESS][DOMAIN_NAME]" at bounding box center [476, 262] width 87 height 11
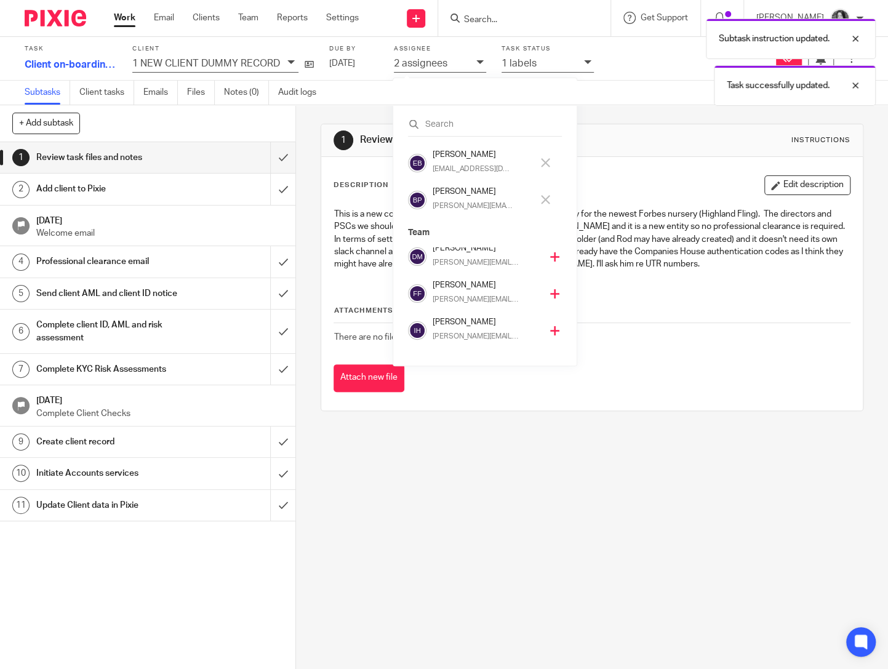
click at [452, 193] on h4 "[PERSON_NAME]" at bounding box center [483, 192] width 100 height 12
